Goal: Transaction & Acquisition: Purchase product/service

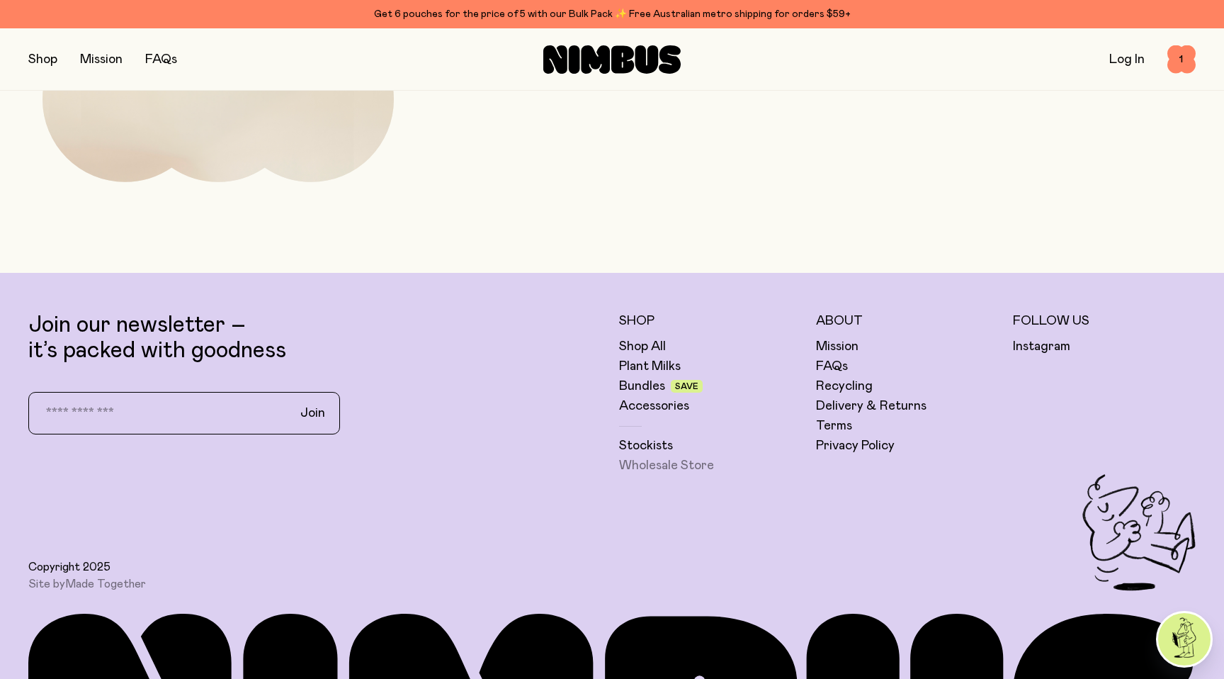
scroll to position [5107, 0]
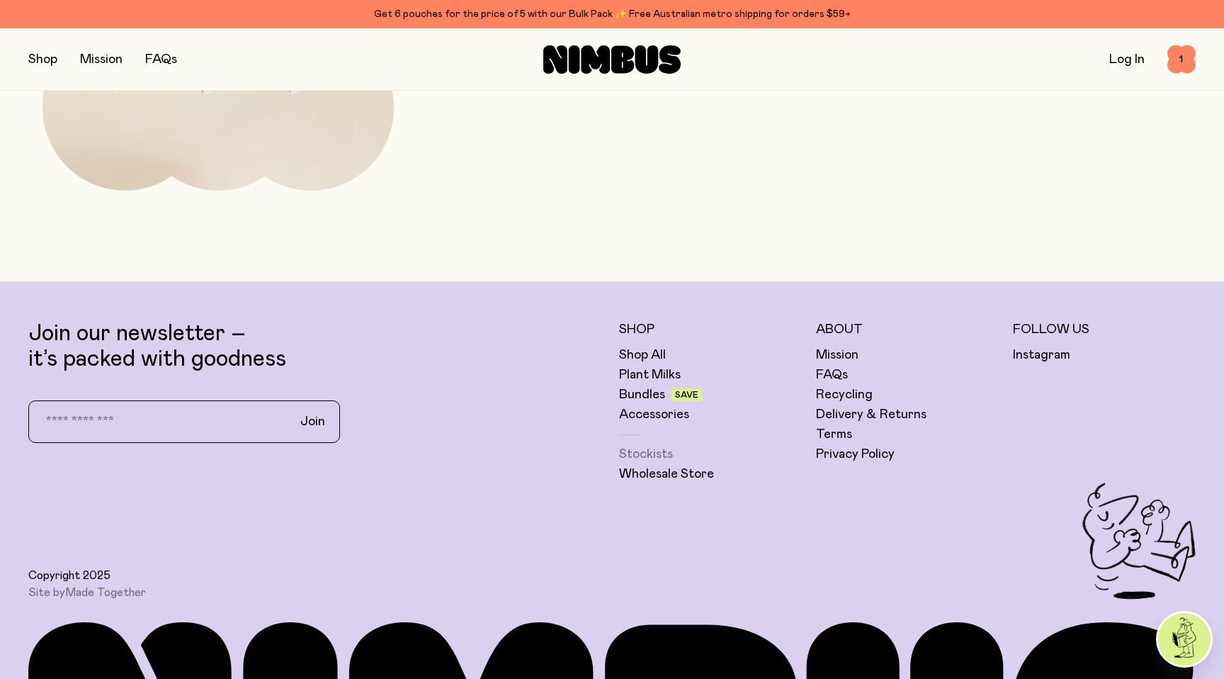
click at [662, 456] on link "Stockists" at bounding box center [646, 454] width 54 height 17
click at [43, 60] on button "button" at bounding box center [42, 60] width 29 height 20
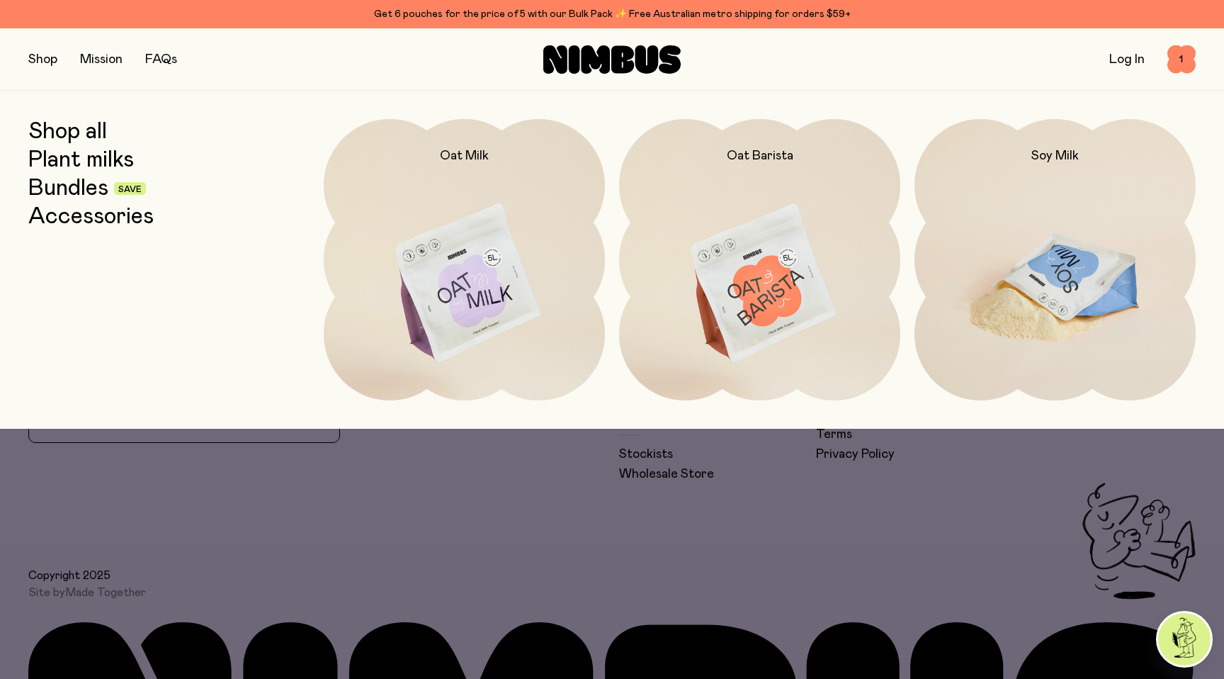
click at [985, 191] on img at bounding box center [1055, 284] width 281 height 330
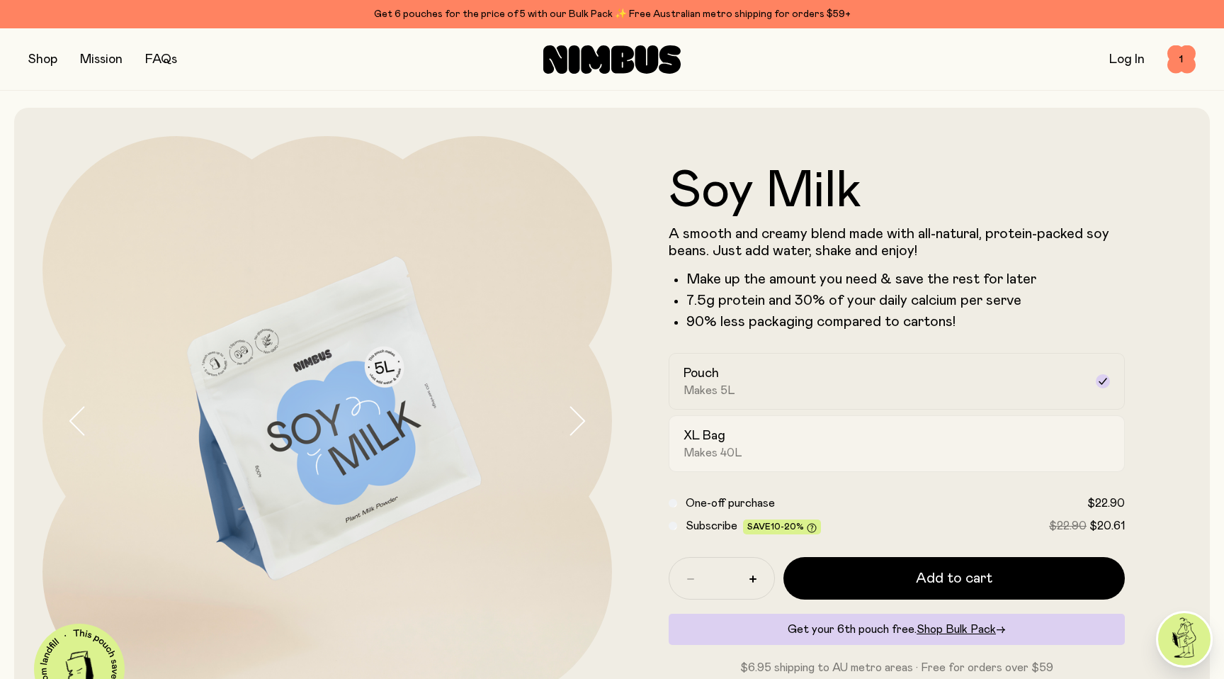
click at [735, 453] on span "Makes 40L" at bounding box center [713, 453] width 59 height 14
